Goal: Task Accomplishment & Management: Manage account settings

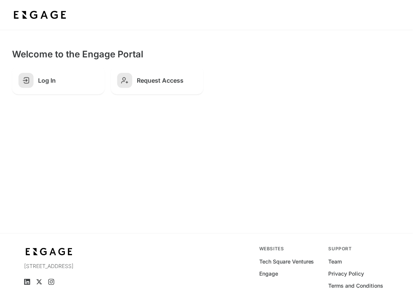
click at [253, 62] on div "Welcome to the Engage Portal Log In Request Access" at bounding box center [206, 71] width 389 height 46
click at [230, 38] on section "Welcome to the Engage Portal Log In Request Access" at bounding box center [206, 71] width 413 height 82
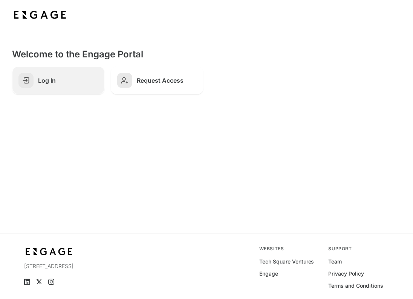
click at [55, 84] on link "Log In" at bounding box center [58, 80] width 93 height 28
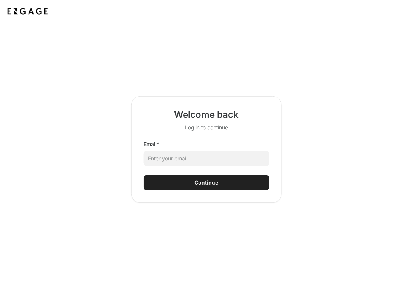
click at [180, 161] on html "Welcome back Log in to continue Email * Continue" at bounding box center [206, 149] width 413 height 299
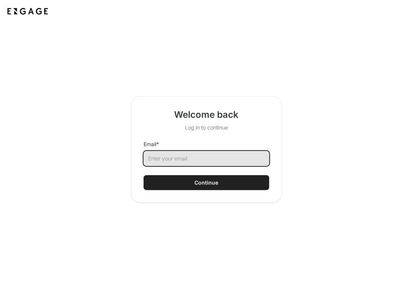
click at [163, 161] on input "Email *" at bounding box center [207, 158] width 126 height 15
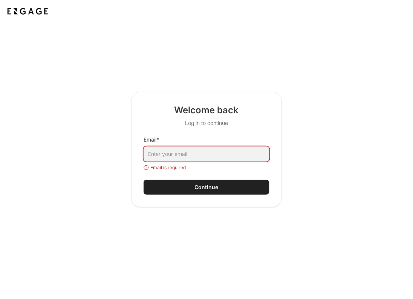
click at [85, 176] on div "Welcome back Log in to continue Email * Email is required Continue" at bounding box center [206, 149] width 389 height 115
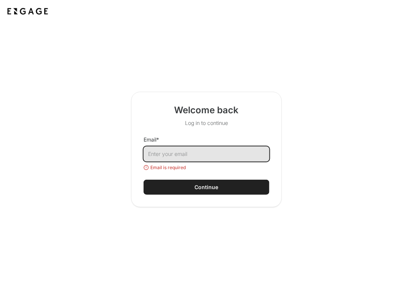
click at [192, 152] on input "Email *" at bounding box center [207, 153] width 126 height 15
type input "maddie@engage.vc"
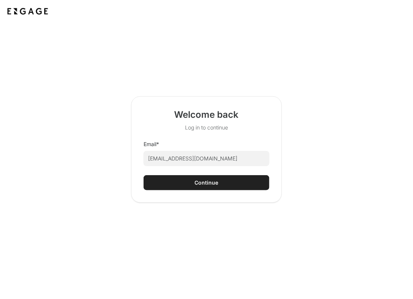
click at [187, 178] on button "Continue" at bounding box center [207, 182] width 126 height 15
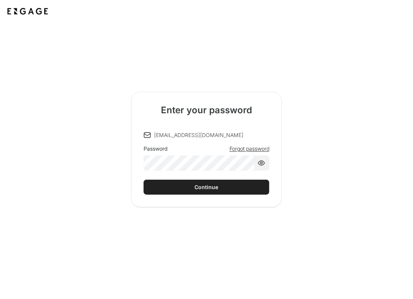
click at [177, 187] on button "Continue" at bounding box center [207, 187] width 126 height 15
